Goal: Task Accomplishment & Management: Complete application form

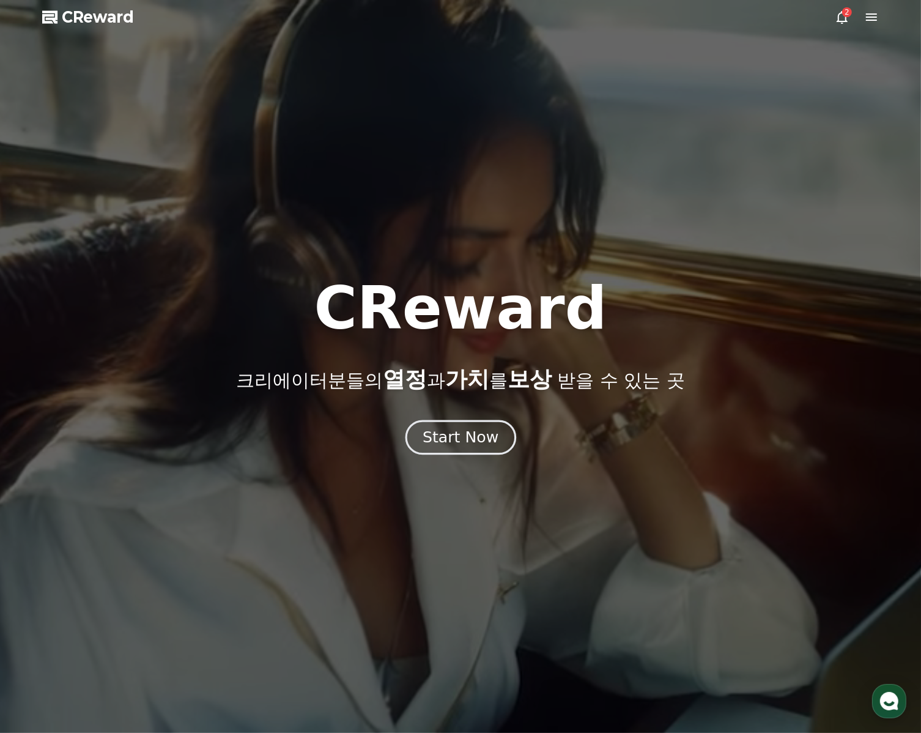
click at [482, 442] on div "Start Now" at bounding box center [461, 437] width 76 height 21
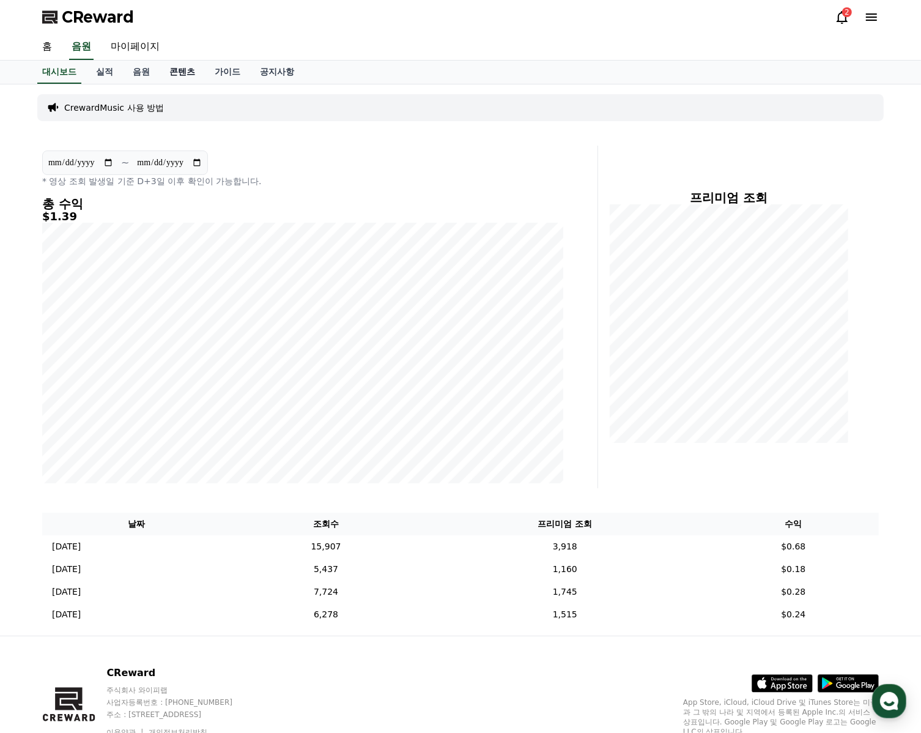
click at [181, 66] on link "콘텐츠" at bounding box center [182, 72] width 45 height 23
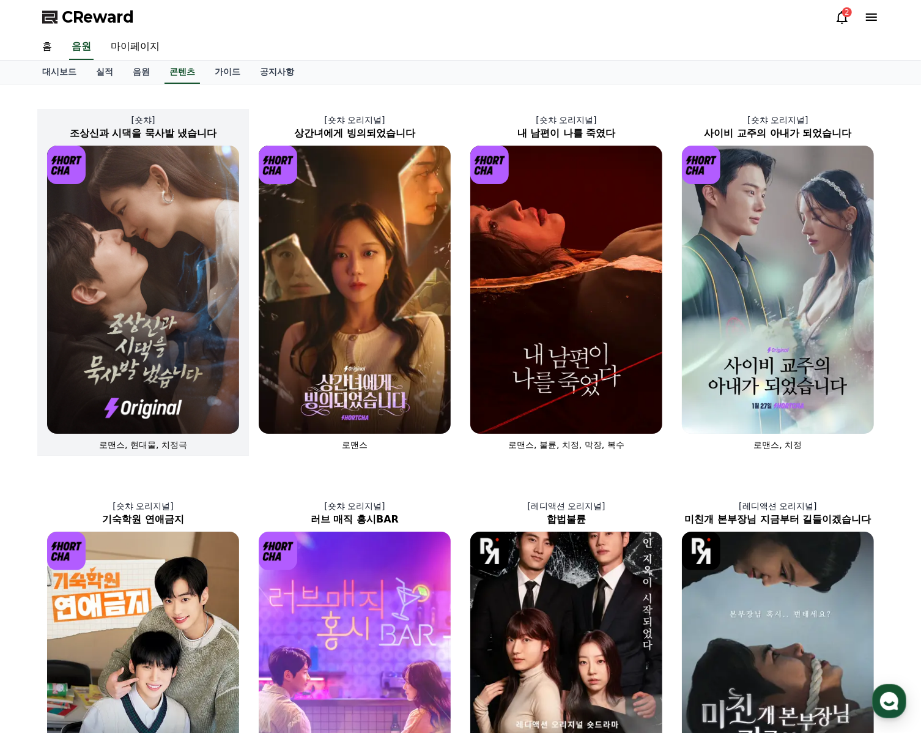
click at [191, 228] on img at bounding box center [143, 290] width 192 height 288
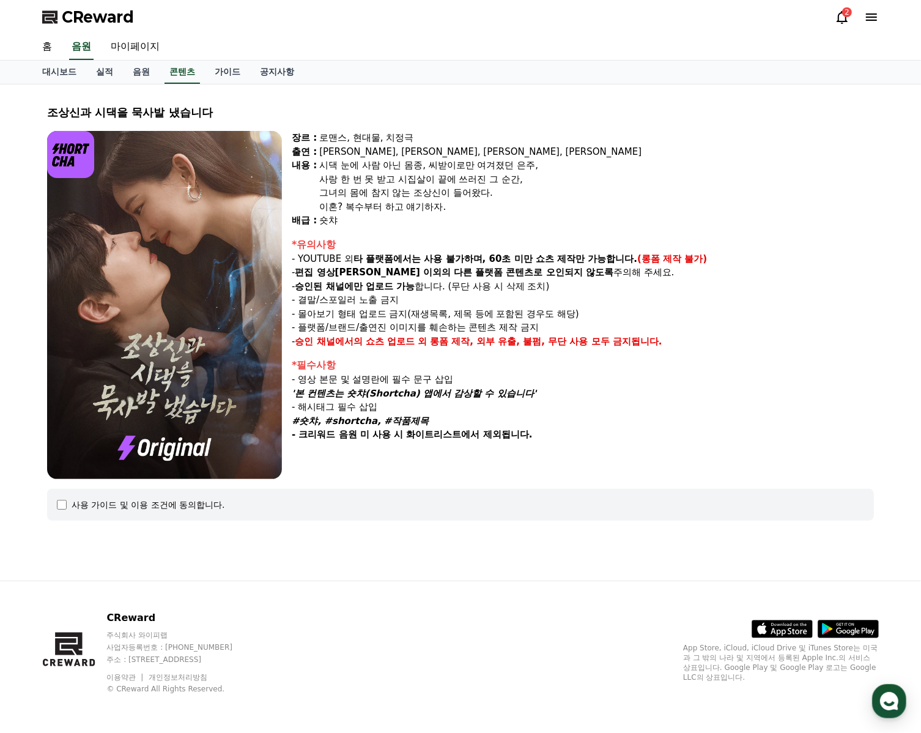
select select
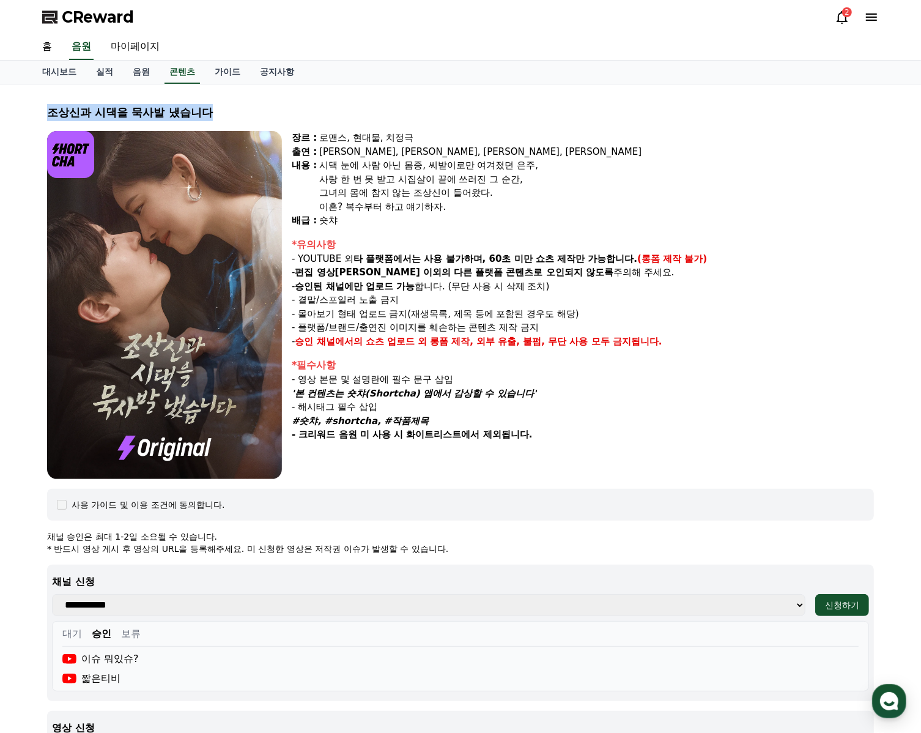
drag, startPoint x: 199, startPoint y: 108, endPoint x: 39, endPoint y: 111, distance: 160.9
click at [39, 111] on div "조상[DEMOGRAPHIC_DATA]과 시댁을 묵사발 냈습니다 장르 : 로맨스, 현대물, 치정극 출연 : [PERSON_NAME], [PERS…" at bounding box center [460, 500] width 847 height 822
drag, startPoint x: 302, startPoint y: 389, endPoint x: 529, endPoint y: 390, distance: 227.6
click at [529, 390] on em "'본 컨텐츠는 숏챠(Shortcha) 앱에서 감상할 수 있습니다'" at bounding box center [414, 393] width 245 height 11
copy em "본 컨텐츠는 숏챠(Shortcha) 앱에서 감상할 수 있습니다"
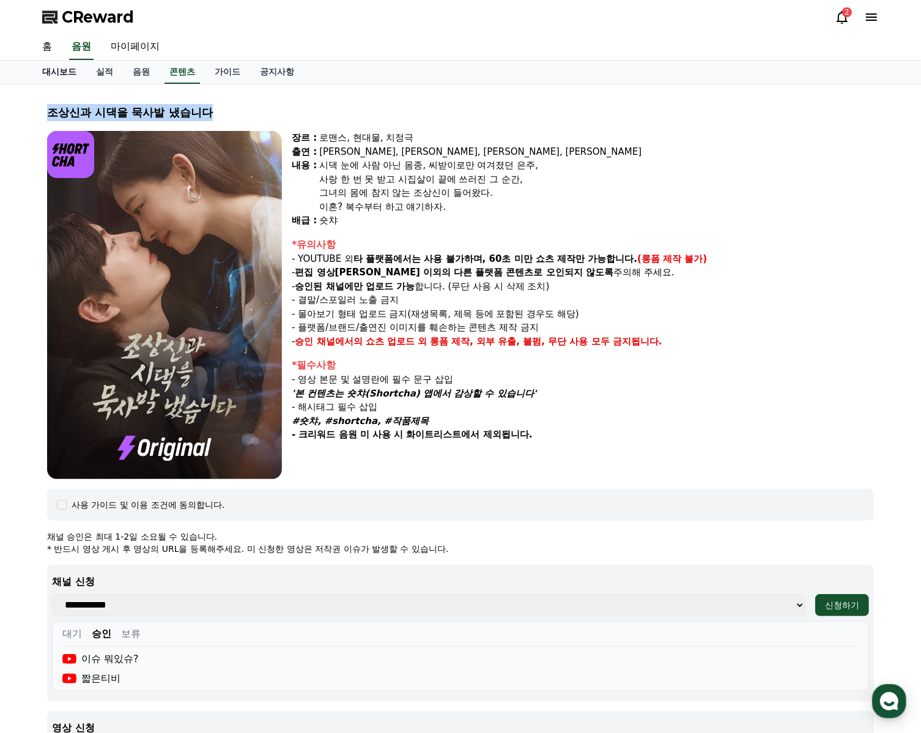
click at [59, 69] on link "대시보드" at bounding box center [59, 72] width 54 height 23
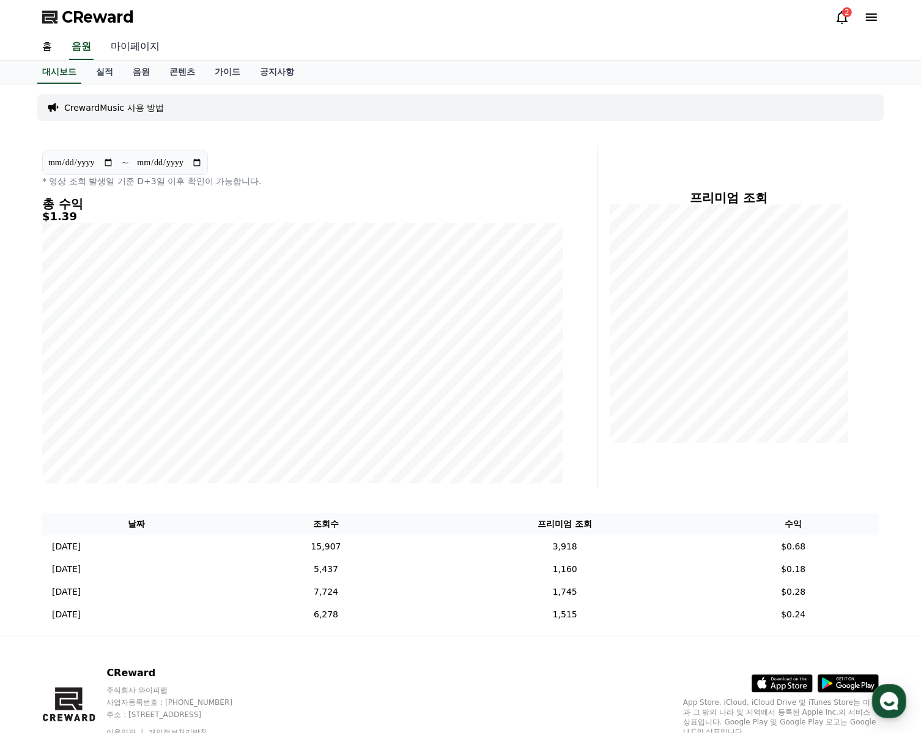
click at [146, 42] on link "마이페이지" at bounding box center [135, 47] width 69 height 26
select select "**********"
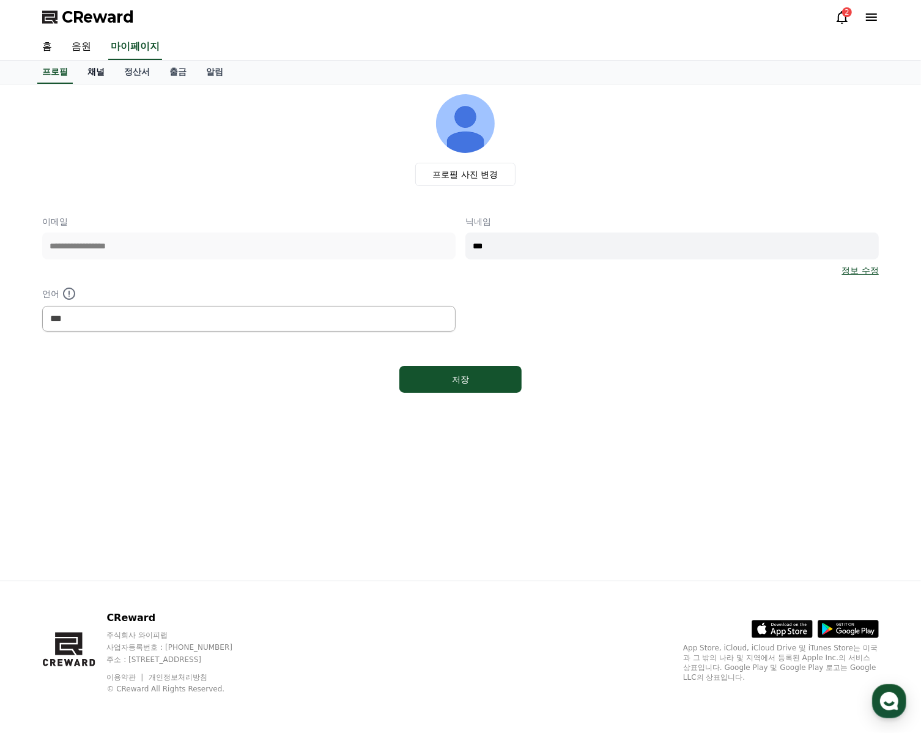
click at [91, 72] on link "채널" at bounding box center [96, 72] width 37 height 23
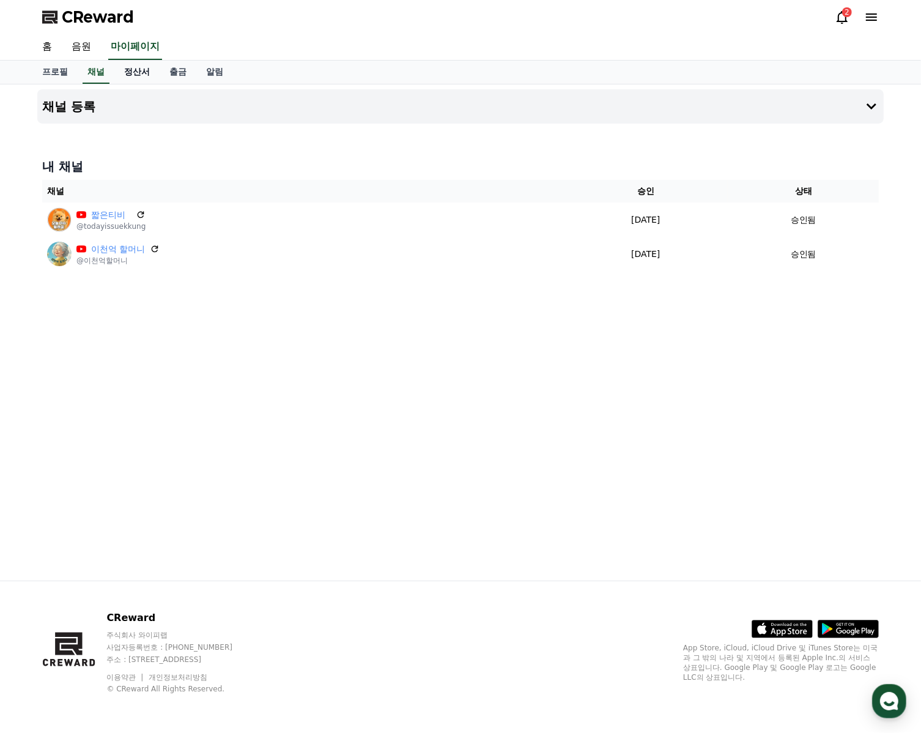
click at [133, 64] on link "정산서" at bounding box center [136, 72] width 45 height 23
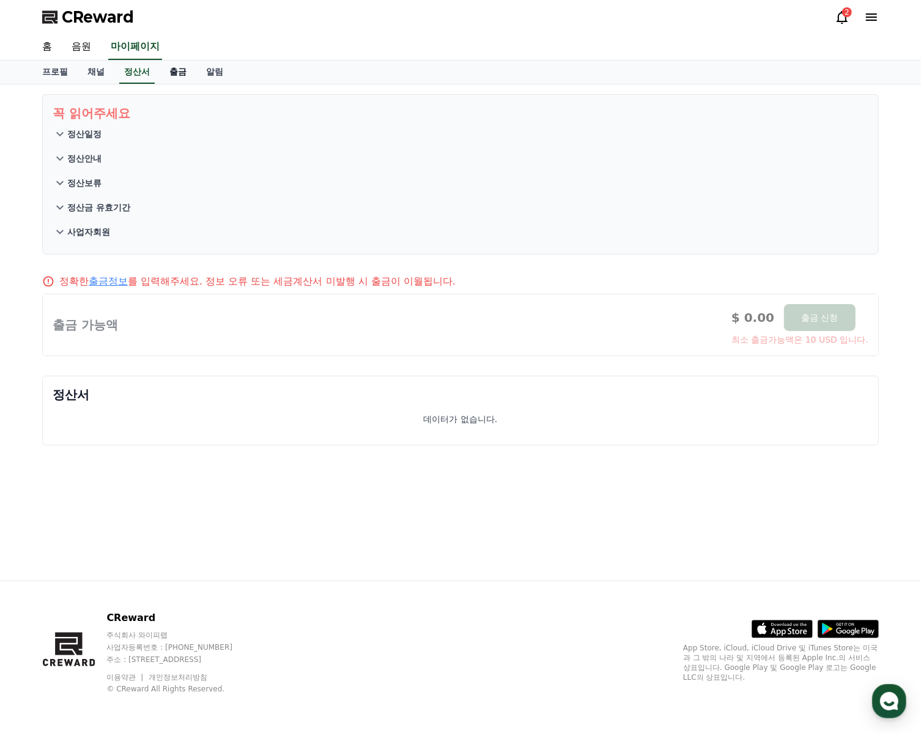
click at [169, 72] on link "출금" at bounding box center [178, 72] width 37 height 23
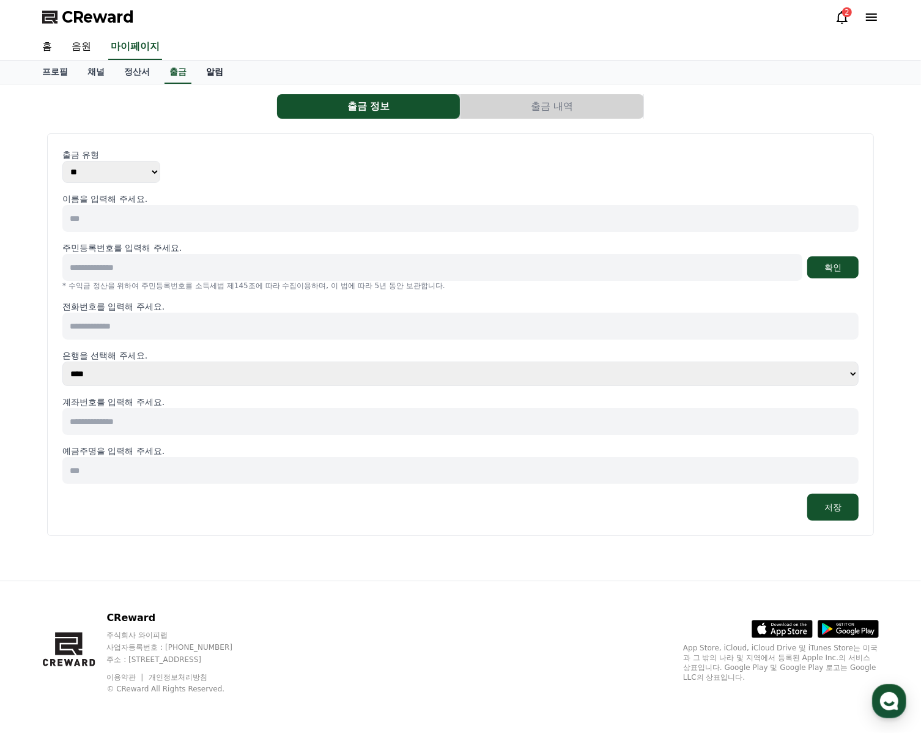
click at [208, 70] on link "알림" at bounding box center [214, 72] width 37 height 23
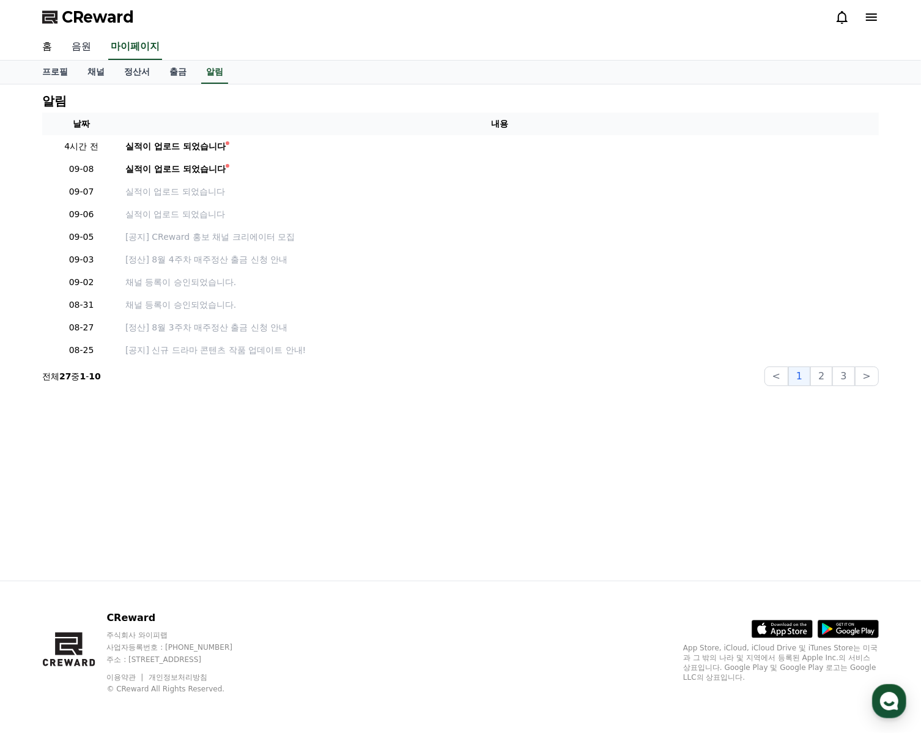
click at [86, 48] on link "음원" at bounding box center [81, 47] width 39 height 26
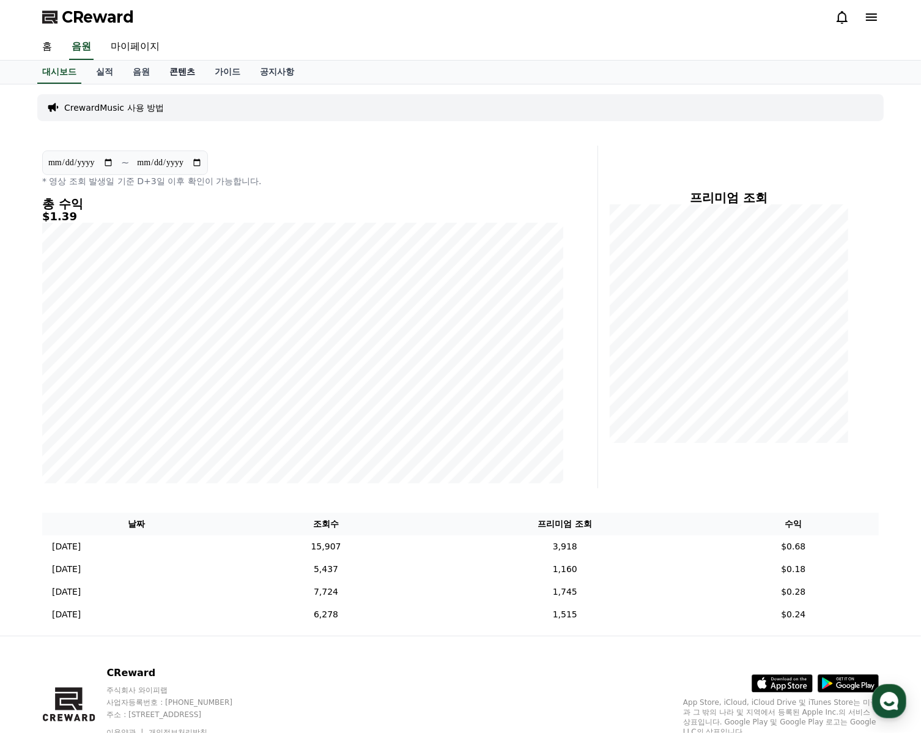
click at [187, 71] on link "콘텐츠" at bounding box center [182, 72] width 45 height 23
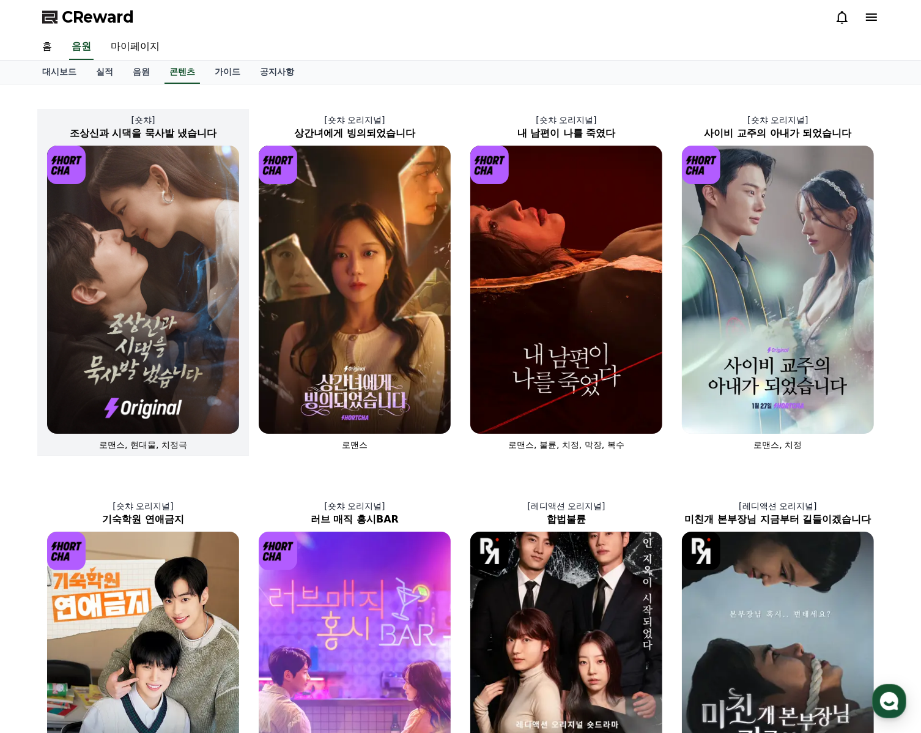
click at [149, 292] on img at bounding box center [143, 290] width 192 height 288
select select
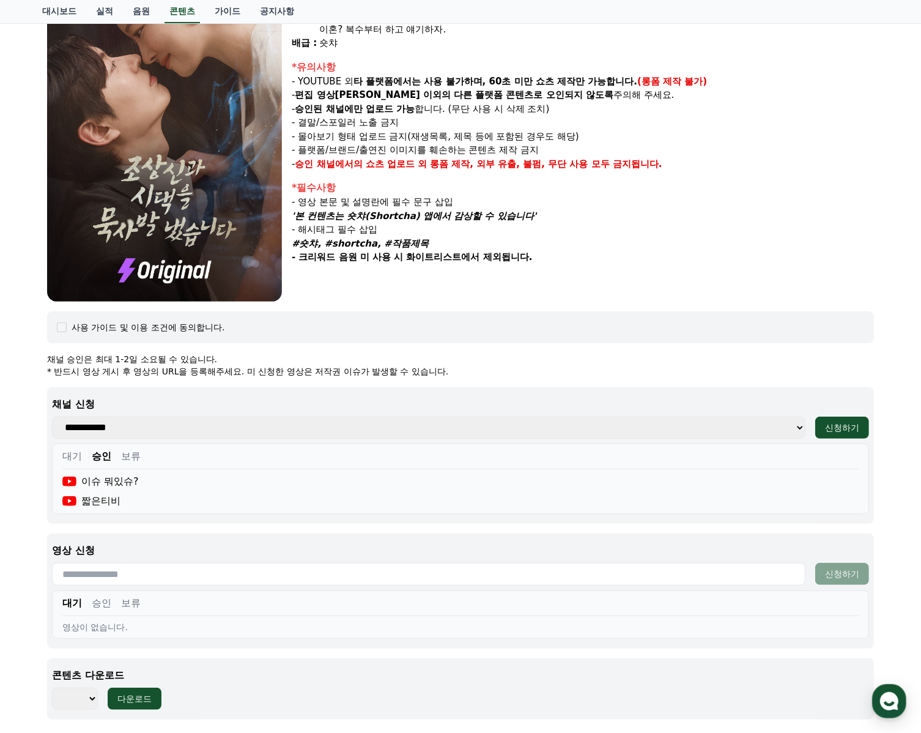
scroll to position [306, 0]
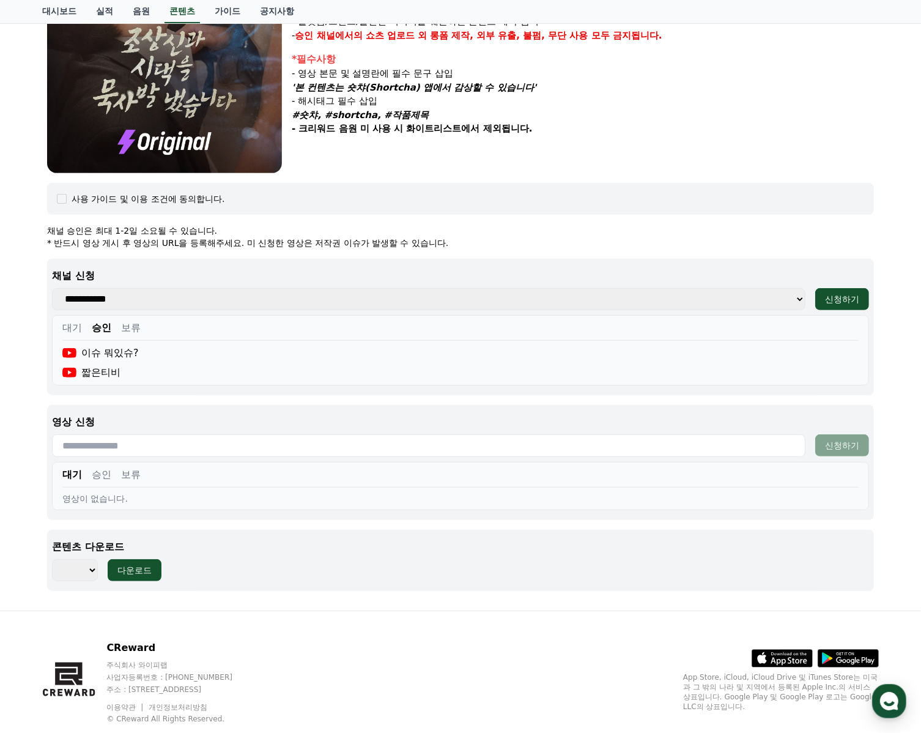
click at [111, 448] on input "text" at bounding box center [429, 445] width 754 height 23
paste input "**********"
type input "**********"
click at [822, 443] on button "신청하기" at bounding box center [842, 445] width 54 height 22
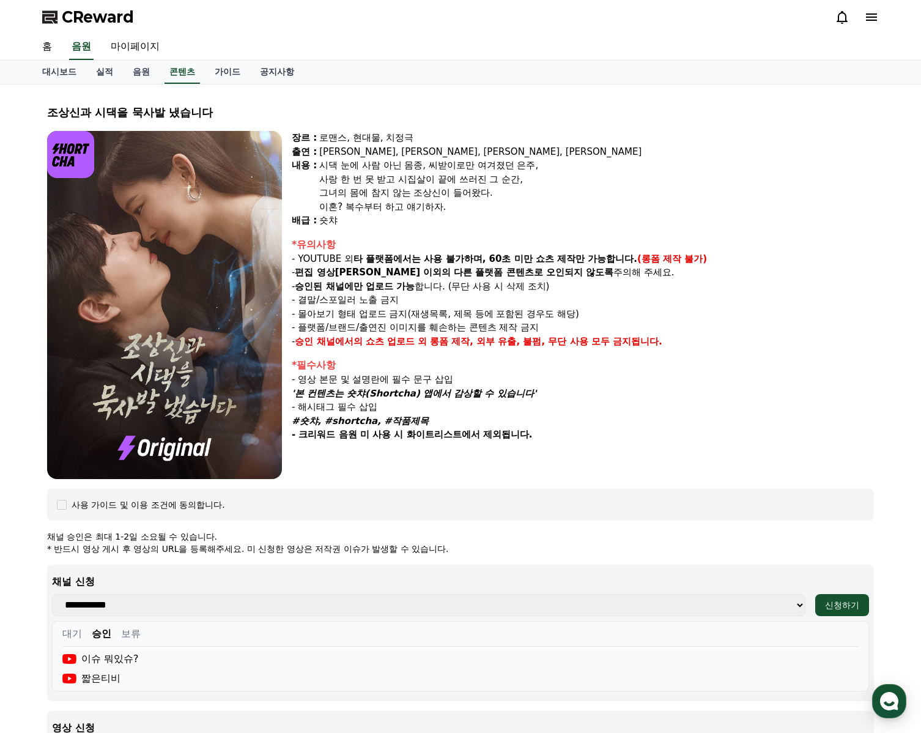
select select
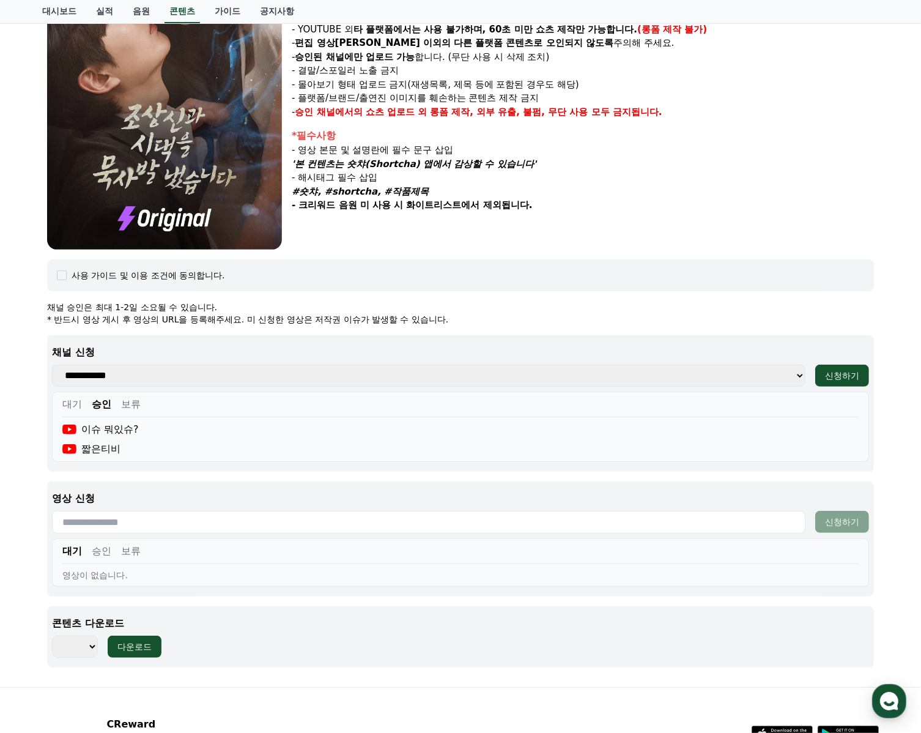
scroll to position [335, 0]
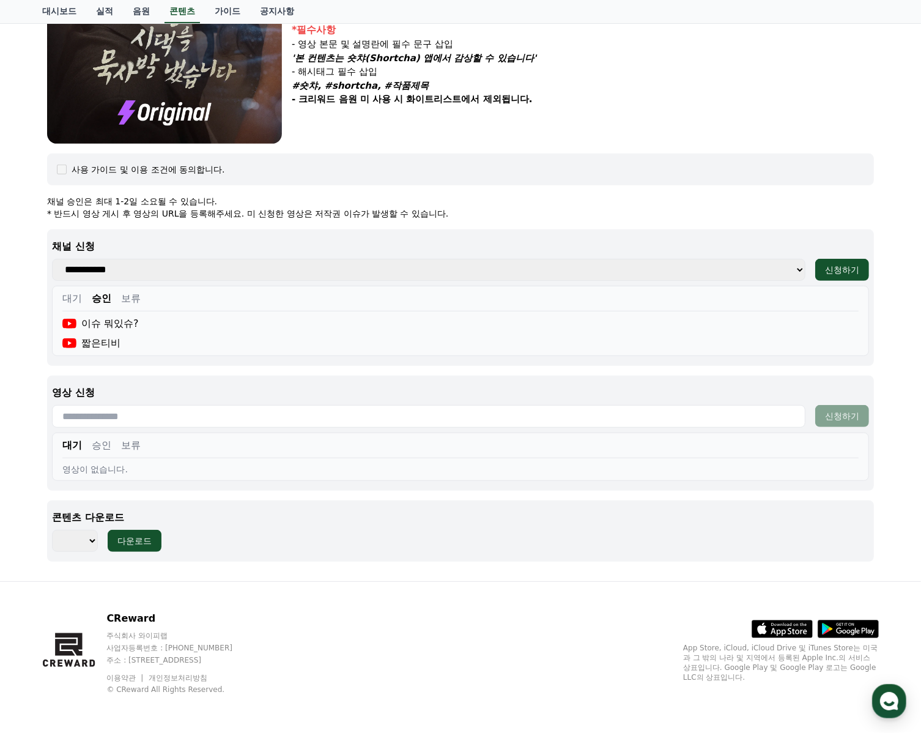
click at [99, 450] on button "승인" at bounding box center [102, 445] width 20 height 15
